Goal: Information Seeking & Learning: Learn about a topic

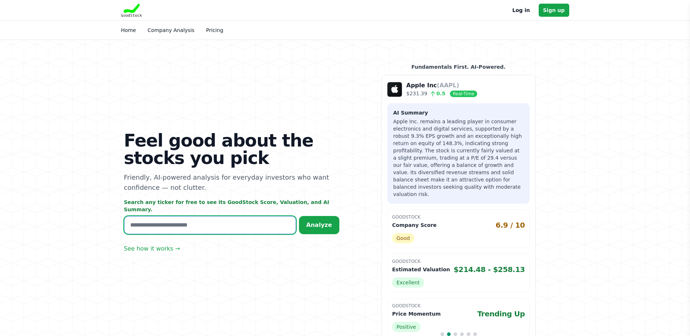
click at [159, 220] on input "text" at bounding box center [210, 225] width 172 height 18
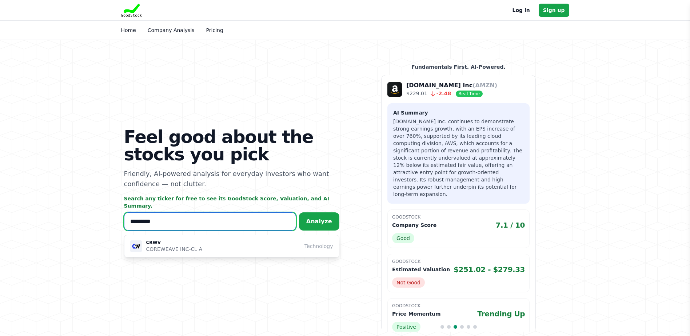
type input "*********"
